Goal: Task Accomplishment & Management: Manage account settings

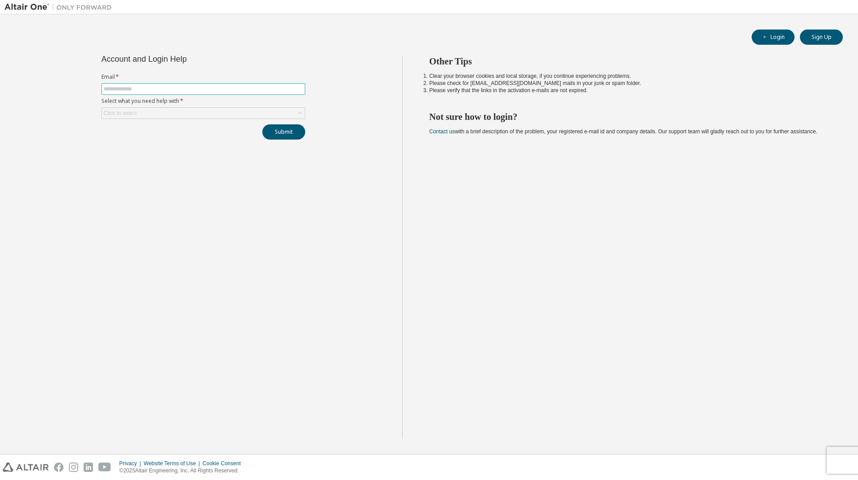
click at [154, 86] on input "text" at bounding box center [203, 88] width 199 height 7
click at [770, 35] on button "Login" at bounding box center [773, 37] width 43 height 15
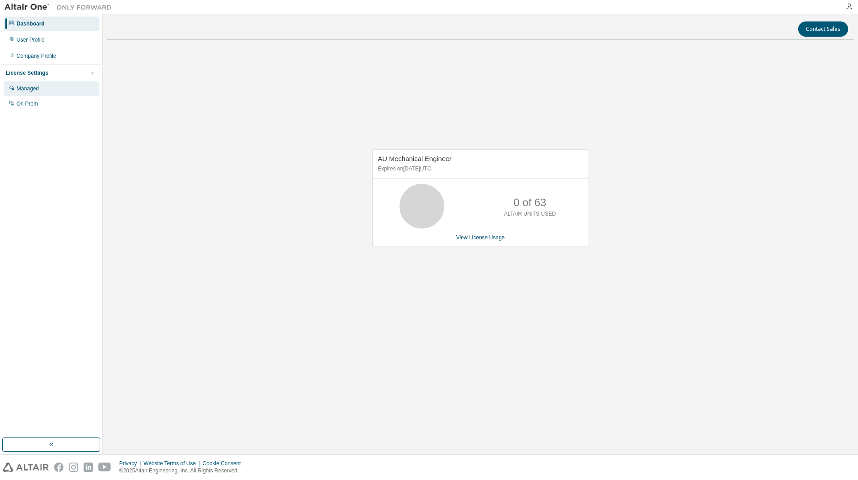
click at [41, 92] on div "Managed" at bounding box center [51, 88] width 95 height 14
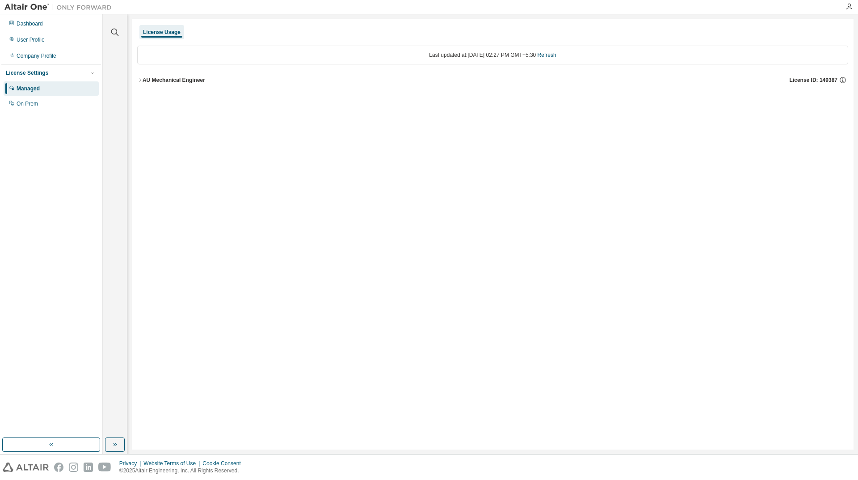
click at [141, 80] on icon "button" at bounding box center [139, 79] width 5 height 5
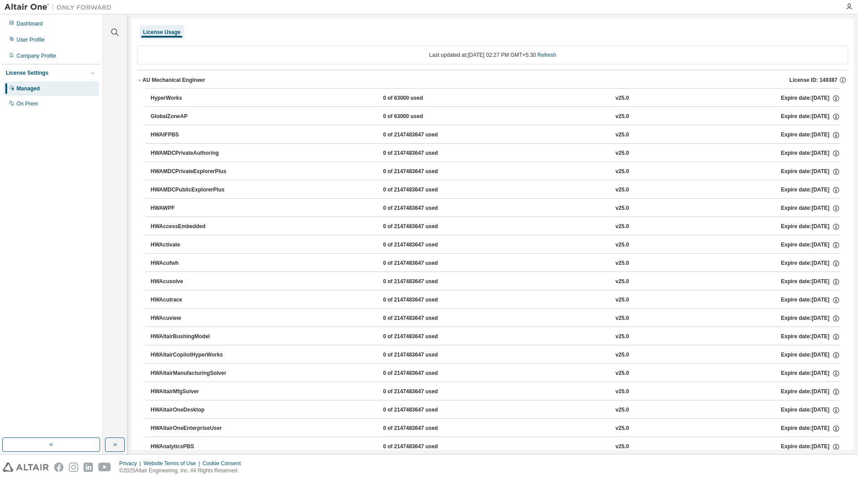
click at [142, 79] on icon "button" at bounding box center [139, 79] width 5 height 5
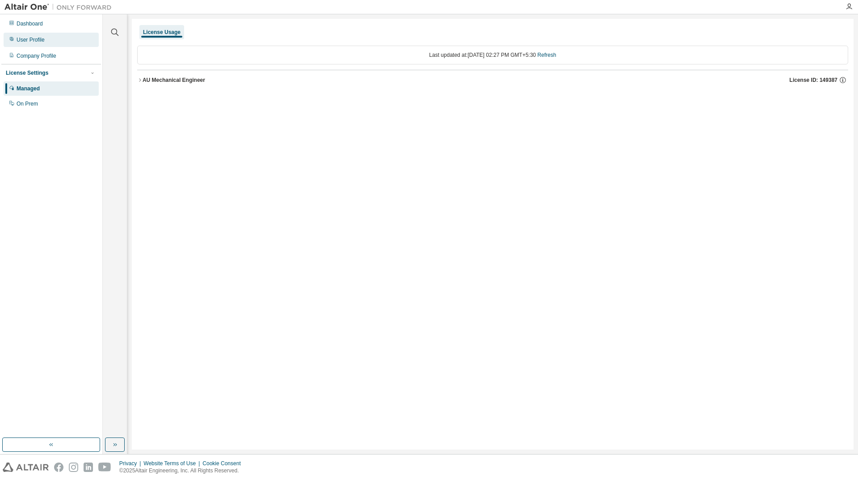
click at [60, 40] on div "User Profile" at bounding box center [51, 40] width 95 height 14
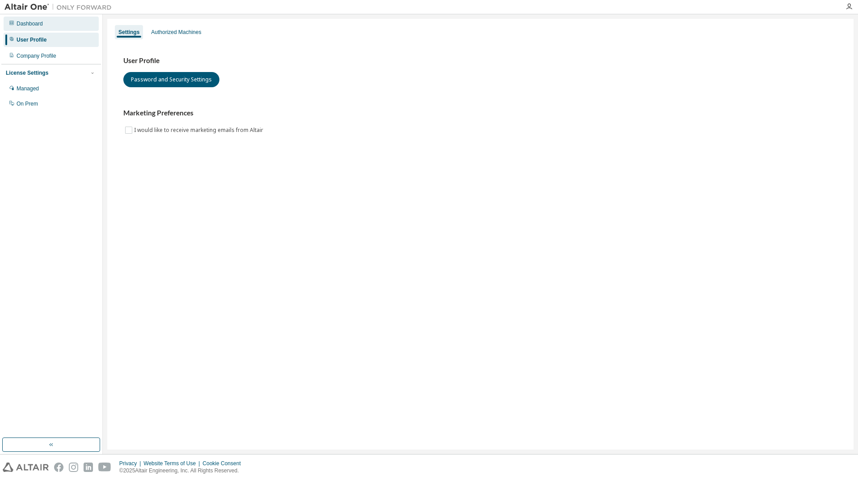
click at [42, 21] on div "Dashboard" at bounding box center [30, 23] width 26 height 7
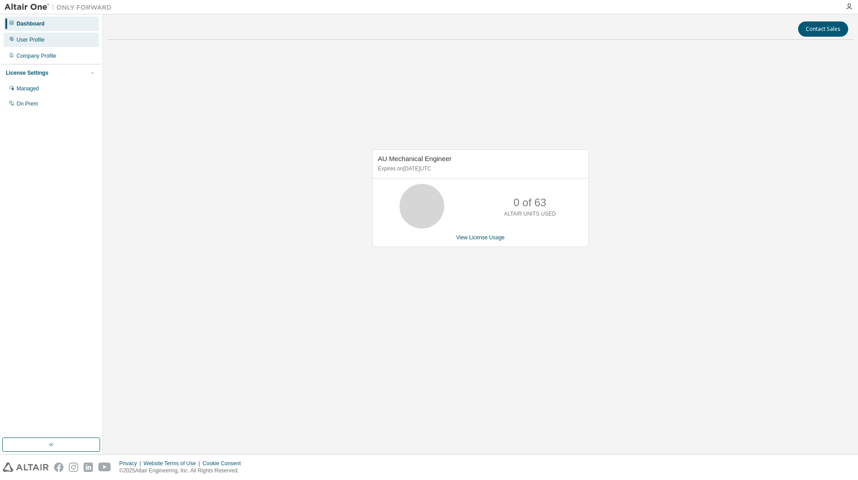
click at [40, 38] on div "User Profile" at bounding box center [31, 39] width 28 height 7
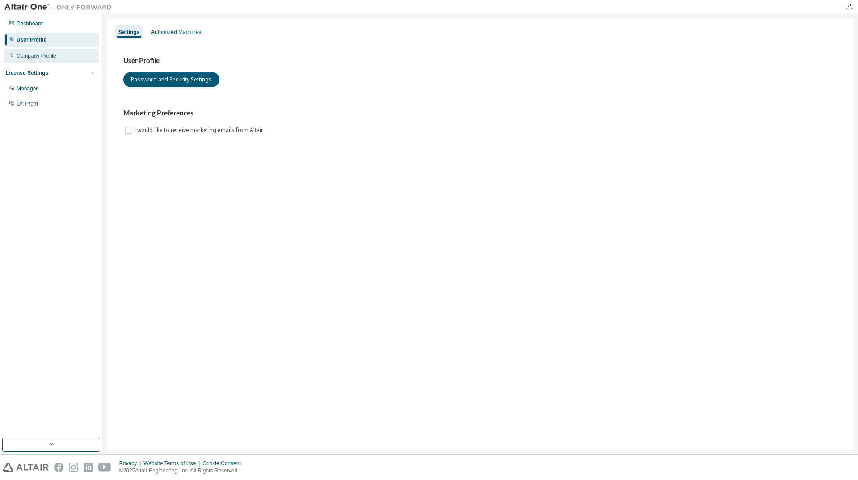
click at [55, 58] on div "Company Profile" at bounding box center [37, 55] width 40 height 7
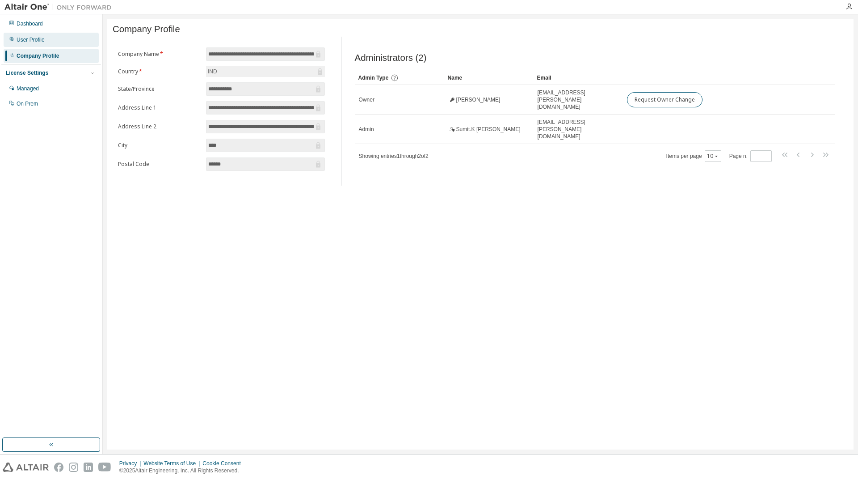
click at [39, 42] on div "User Profile" at bounding box center [31, 39] width 28 height 7
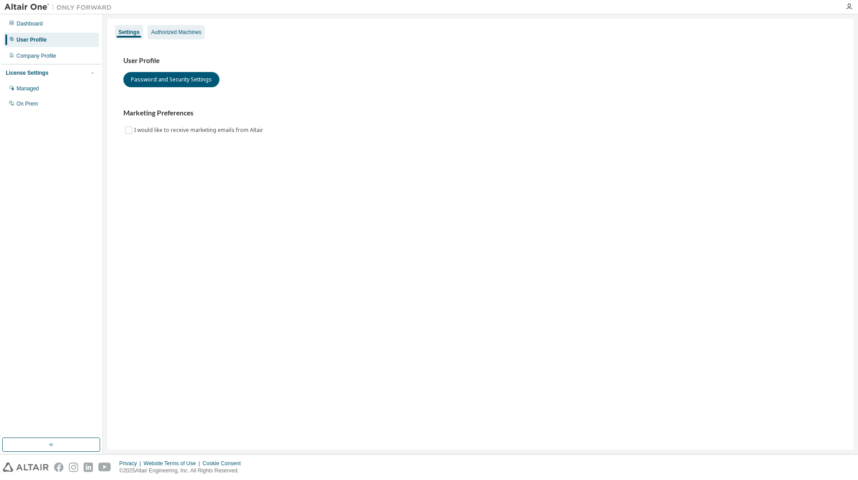
click at [195, 32] on div "Authorized Machines" at bounding box center [176, 32] width 50 height 7
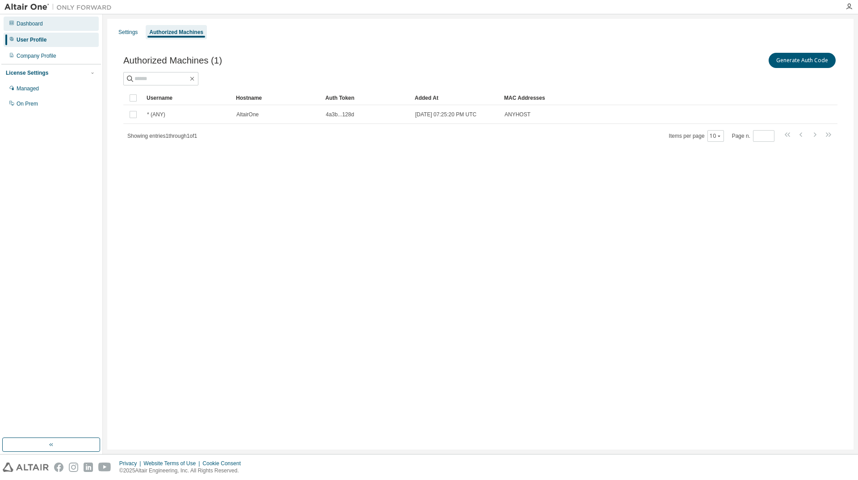
click at [41, 25] on div "Dashboard" at bounding box center [30, 23] width 26 height 7
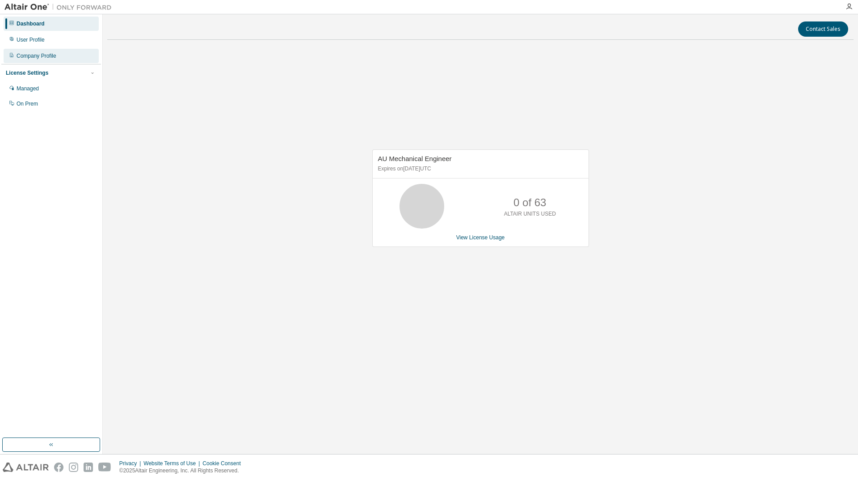
click at [37, 55] on div "Company Profile" at bounding box center [37, 55] width 40 height 7
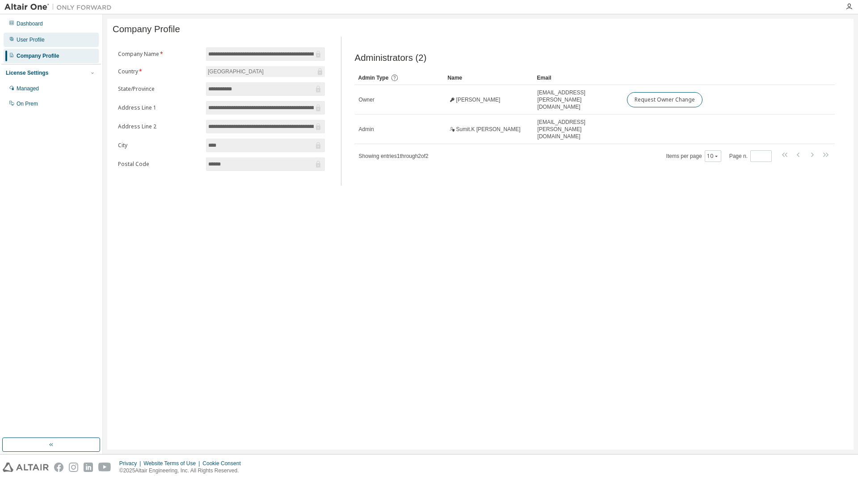
click at [55, 39] on div "User Profile" at bounding box center [51, 40] width 95 height 14
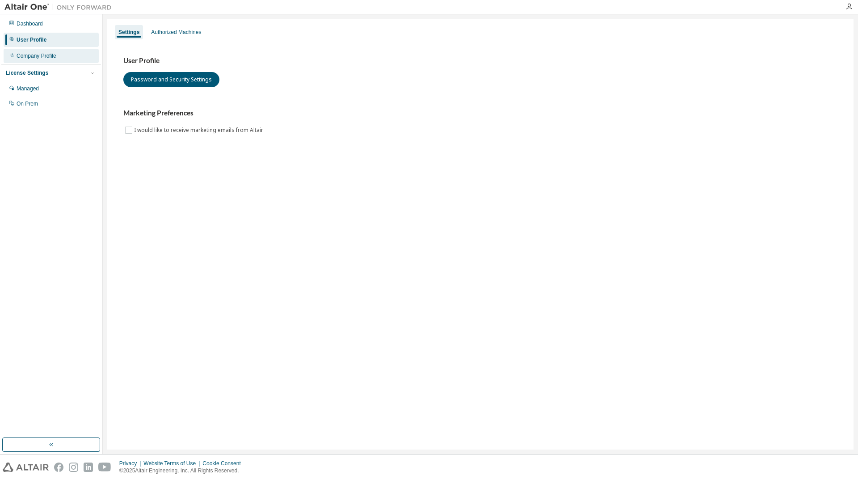
click at [54, 57] on div "Company Profile" at bounding box center [37, 55] width 40 height 7
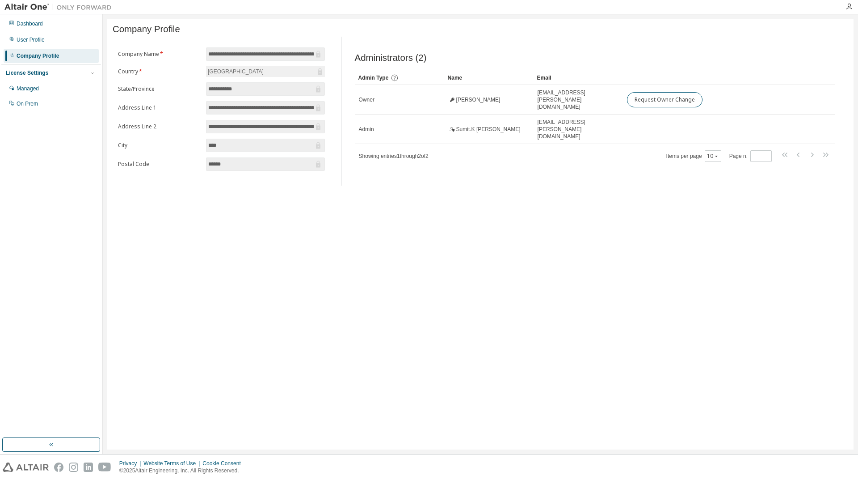
click at [380, 295] on div "**********" at bounding box center [480, 234] width 747 height 431
click at [388, 268] on div "**********" at bounding box center [480, 234] width 747 height 431
click at [62, 90] on div "Managed" at bounding box center [51, 88] width 95 height 14
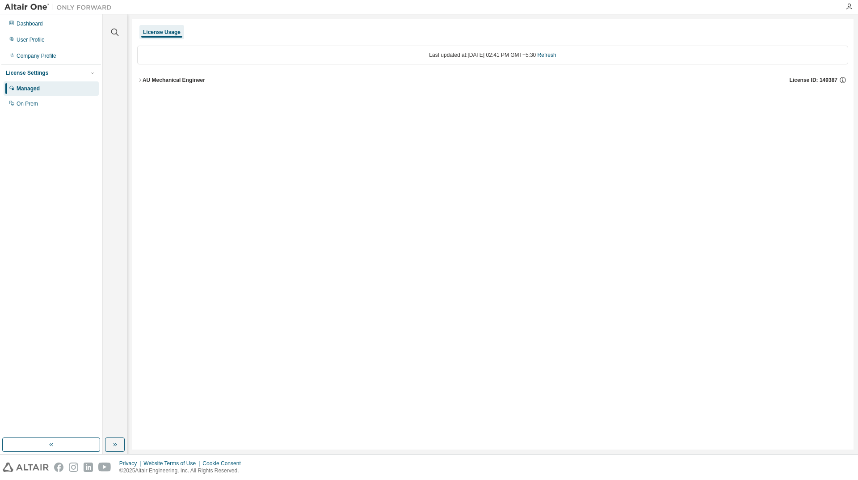
click at [142, 80] on icon "button" at bounding box center [139, 79] width 5 height 5
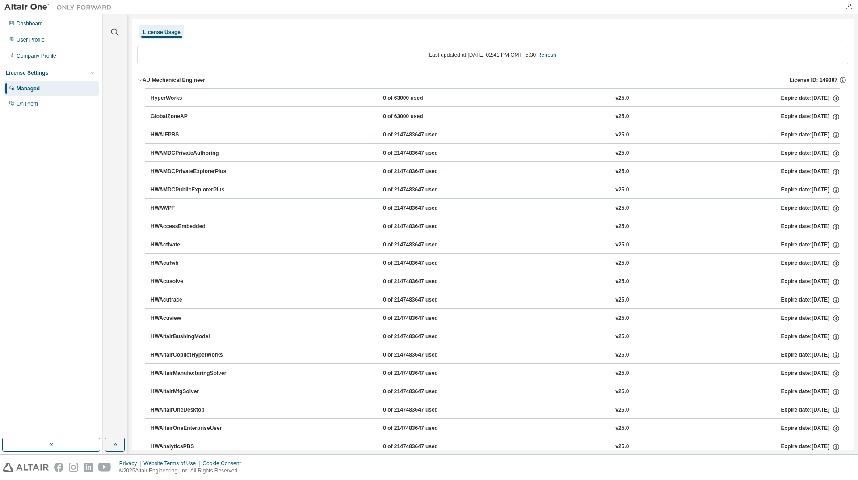
click at [139, 80] on icon "button" at bounding box center [139, 79] width 5 height 5
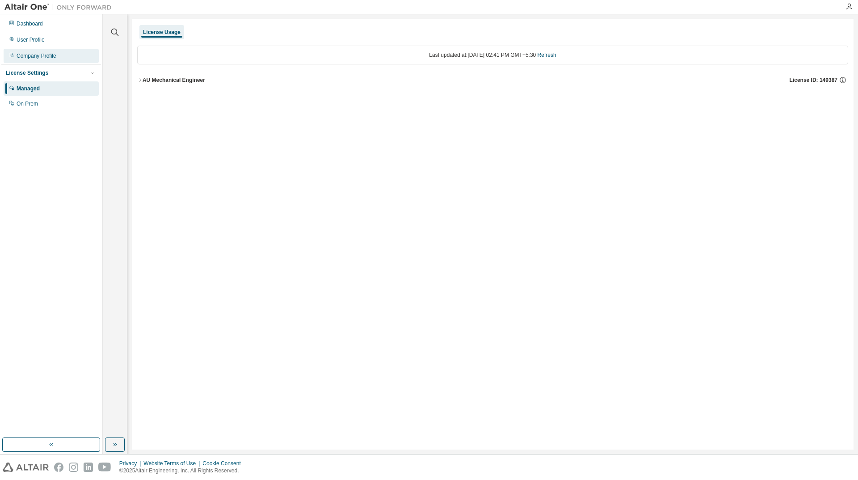
click at [18, 51] on div "Company Profile" at bounding box center [51, 56] width 95 height 14
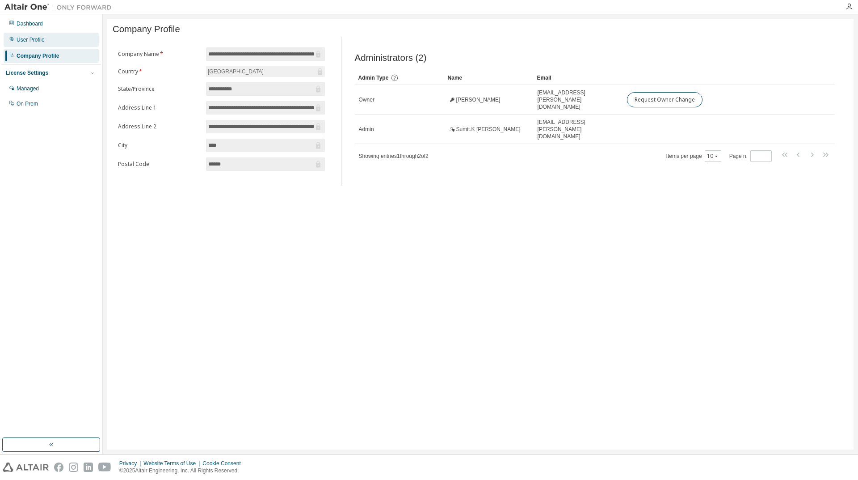
click at [21, 43] on div "User Profile" at bounding box center [31, 39] width 28 height 7
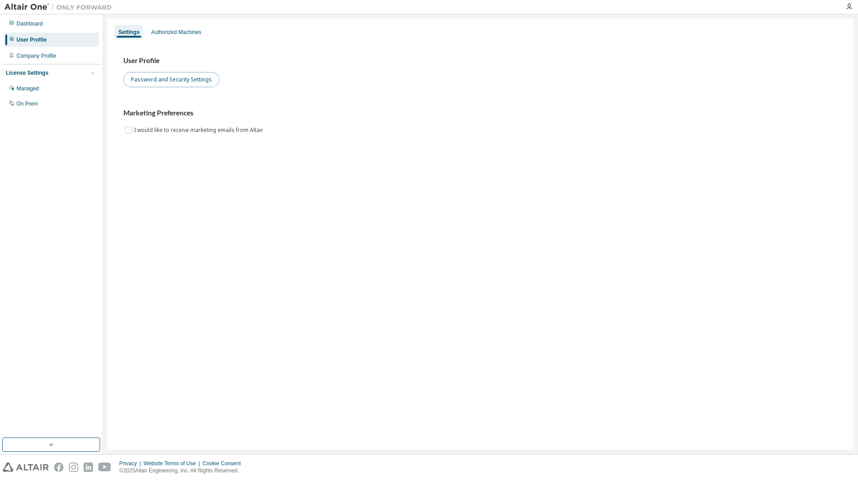
click at [184, 78] on button "Password and Security Settings" at bounding box center [171, 79] width 96 height 15
click at [162, 55] on div "User Profile Password and Security Settings Marketing Preferences I would like …" at bounding box center [481, 101] width 736 height 122
click at [164, 34] on div "Authorized Machines" at bounding box center [176, 32] width 50 height 7
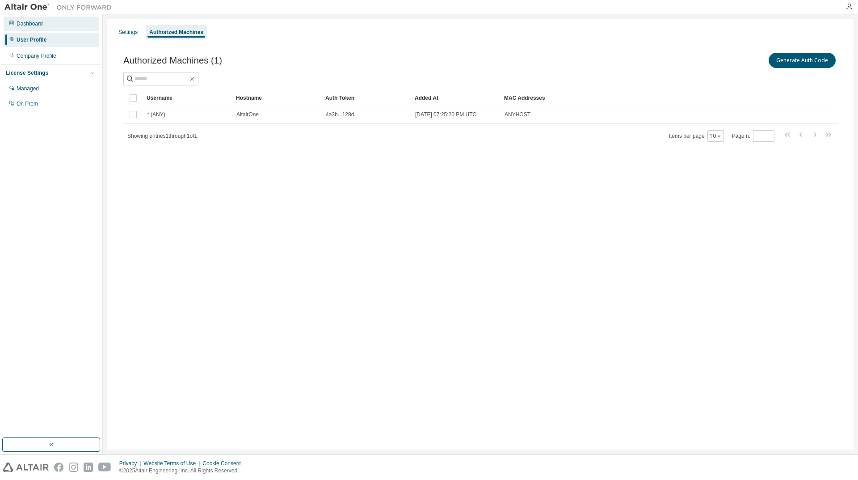
click at [29, 25] on div "Dashboard" at bounding box center [30, 23] width 26 height 7
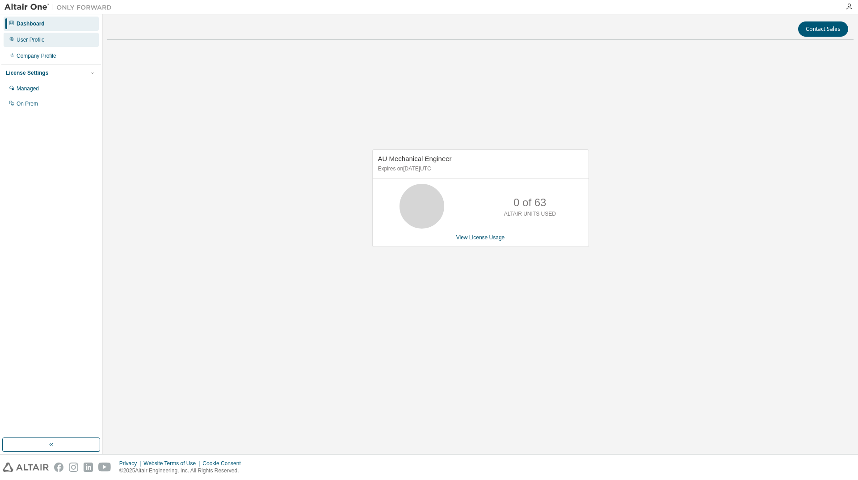
click at [36, 40] on div "User Profile" at bounding box center [31, 39] width 28 height 7
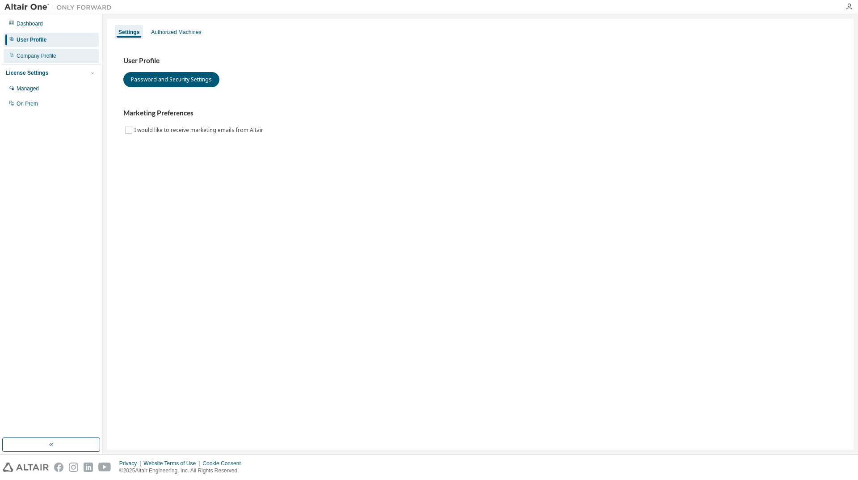
click at [48, 59] on div "Company Profile" at bounding box center [51, 56] width 95 height 14
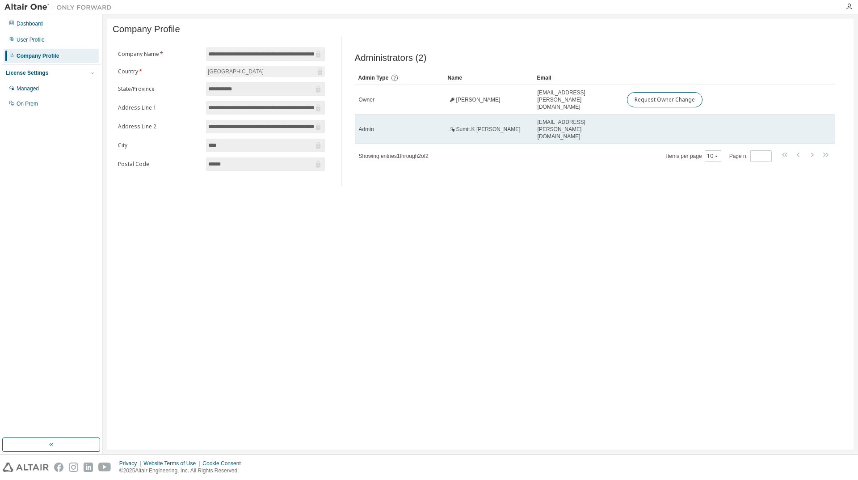
click at [459, 126] on span "Sumit.K Tople" at bounding box center [488, 129] width 64 height 7
click at [364, 126] on span "Admin" at bounding box center [366, 129] width 15 height 7
click at [559, 123] on span "sumit.k.tople@yanfeng.com" at bounding box center [578, 128] width 81 height 21
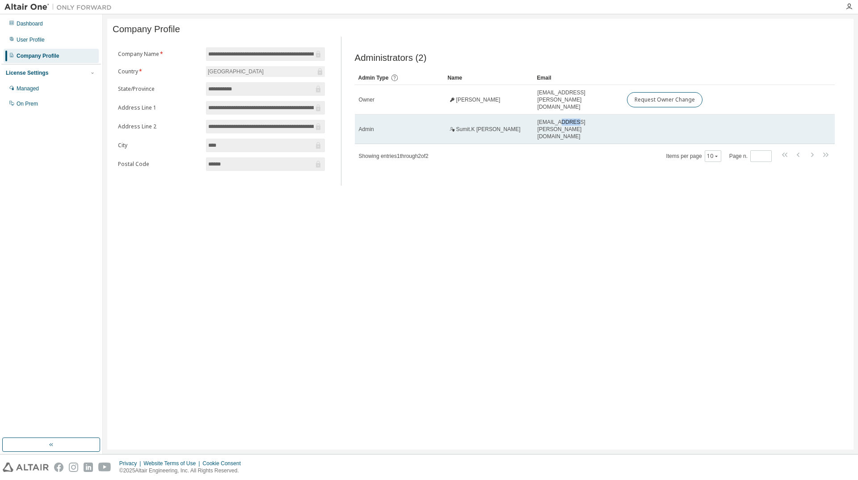
click at [559, 123] on span "sumit.k.tople@yanfeng.com" at bounding box center [578, 128] width 81 height 21
click at [602, 123] on span "sumit.k.tople@yanfeng.com" at bounding box center [578, 128] width 81 height 21
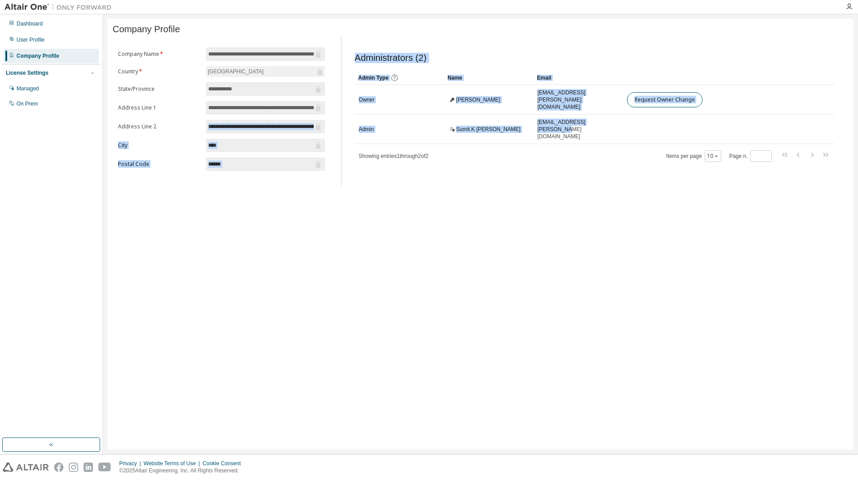
drag, startPoint x: 613, startPoint y: 123, endPoint x: 247, endPoint y: 133, distance: 366.3
click at [247, 133] on div "**********" at bounding box center [481, 111] width 736 height 149
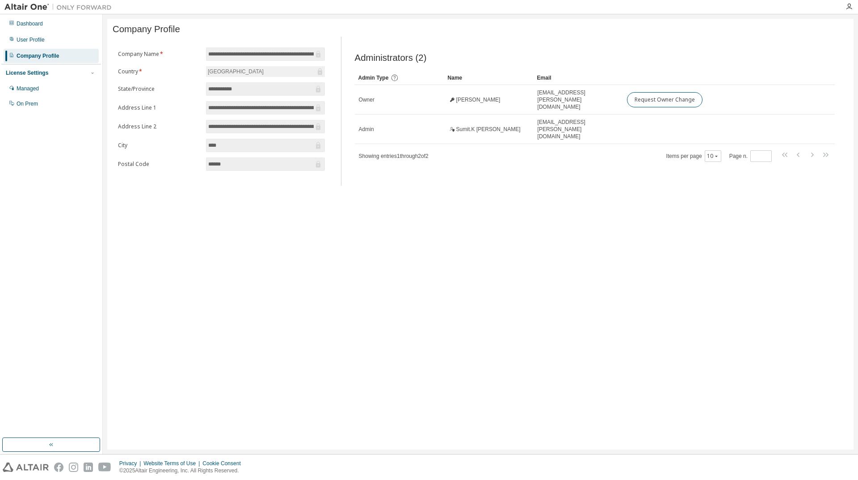
click at [370, 210] on div "**********" at bounding box center [480, 234] width 747 height 431
